Goal: Task Accomplishment & Management: Complete application form

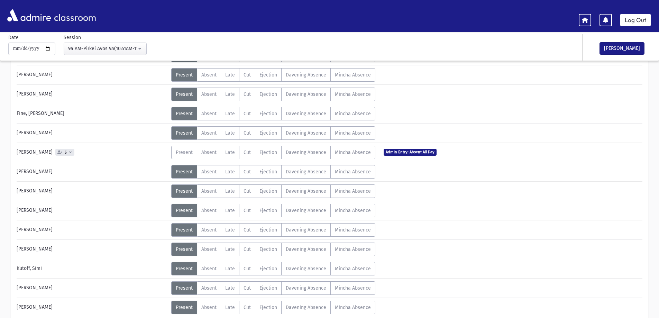
scroll to position [173, 0]
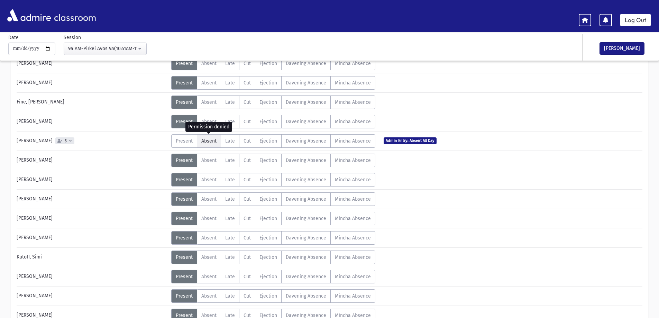
click at [211, 141] on span "Absent" at bounding box center [208, 141] width 15 height 6
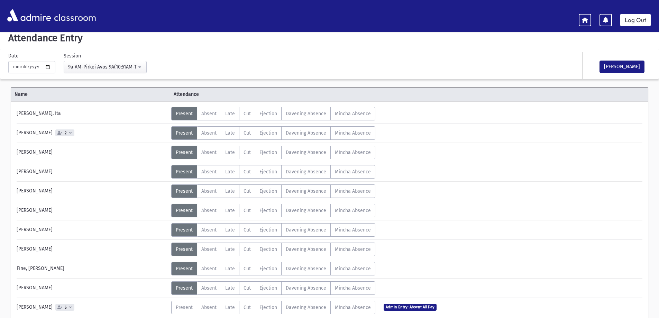
scroll to position [0, 0]
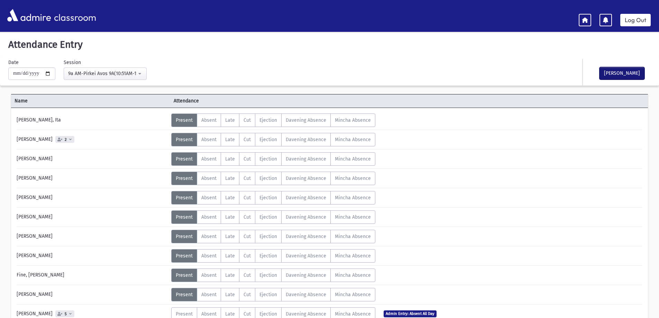
click at [614, 70] on button "[PERSON_NAME]" at bounding box center [622, 73] width 45 height 12
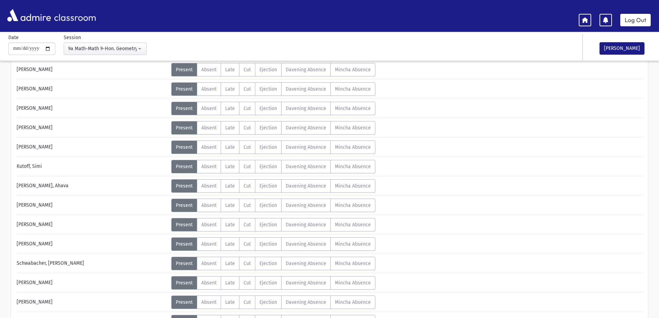
scroll to position [277, 0]
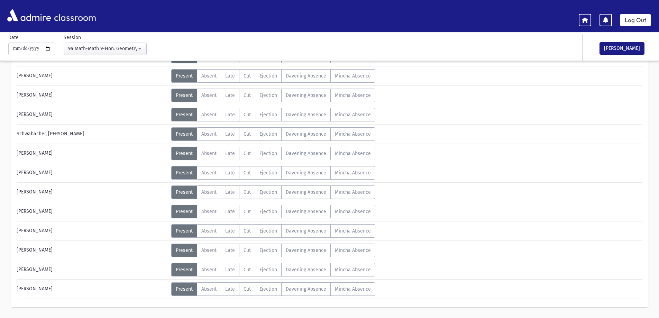
click at [625, 55] on div "[PERSON_NAME]" at bounding box center [617, 47] width 69 height 27
click at [623, 47] on button "[PERSON_NAME]" at bounding box center [622, 48] width 45 height 12
click at [637, 17] on link "Log Out" at bounding box center [636, 20] width 30 height 12
